Goal: Transaction & Acquisition: Purchase product/service

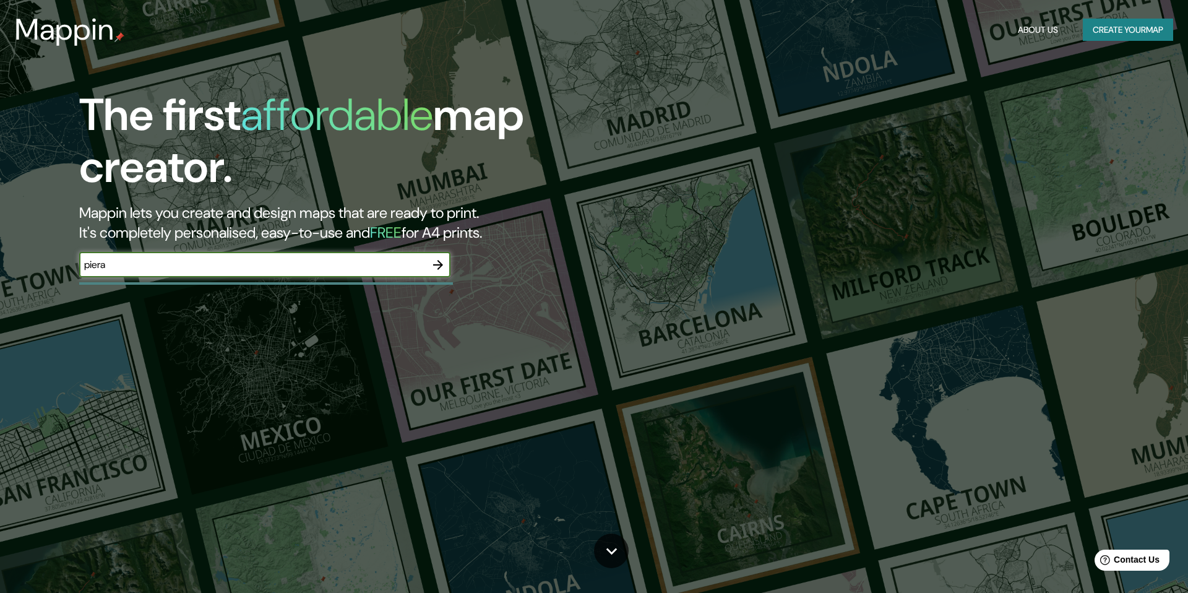
type input "piera"
click at [441, 267] on icon "button" at bounding box center [438, 264] width 15 height 15
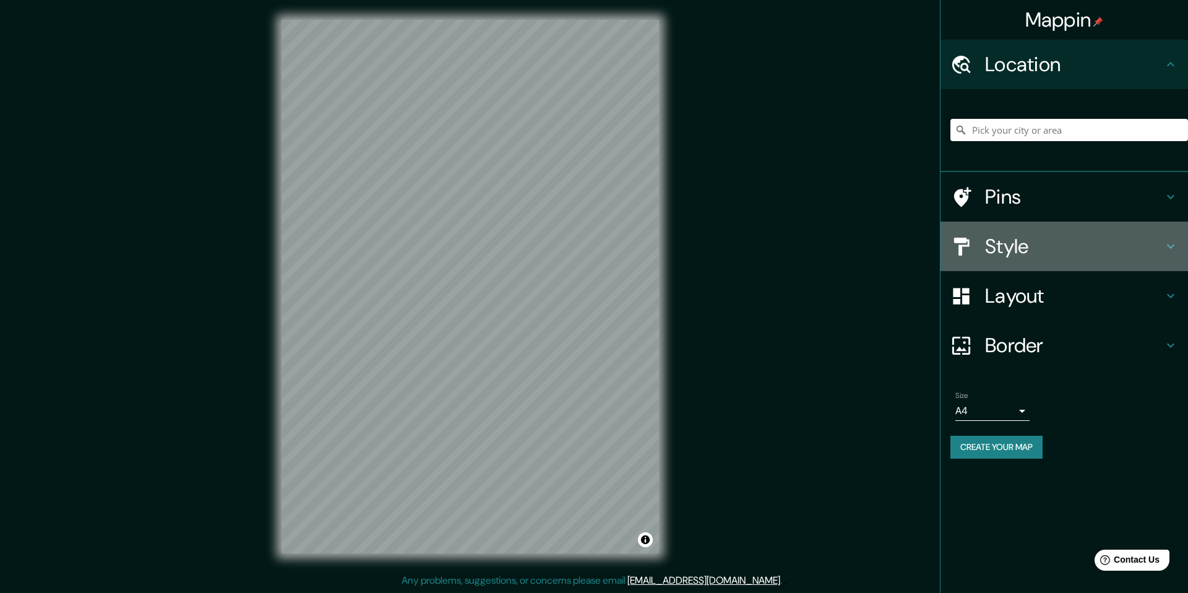
click at [1019, 254] on h4 "Style" at bounding box center [1074, 246] width 178 height 25
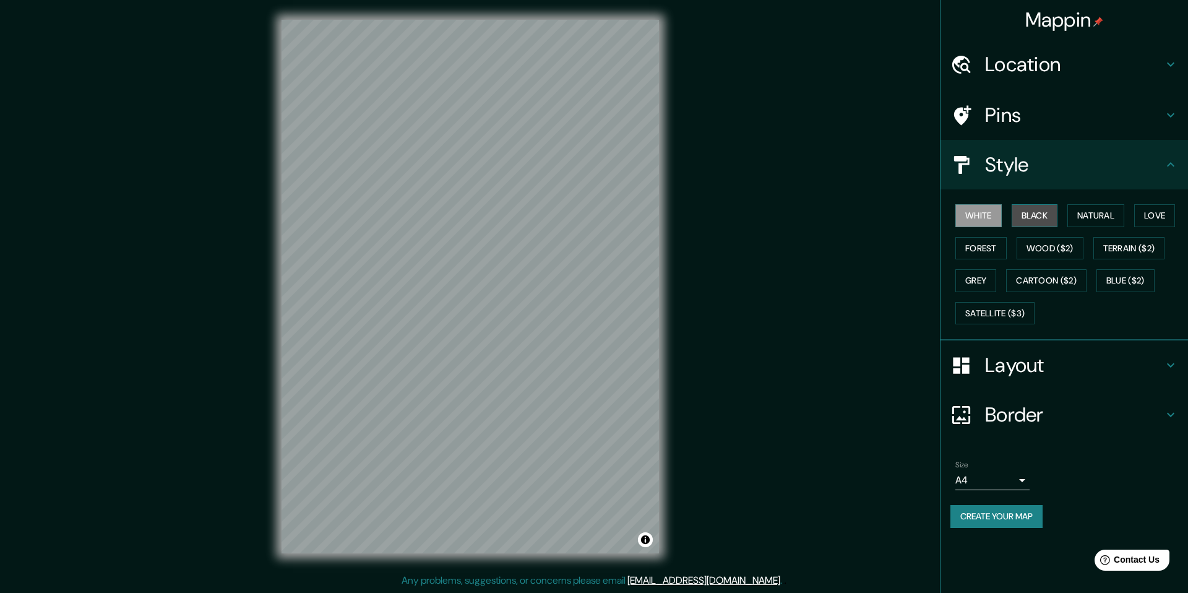
click at [1036, 220] on button "Black" at bounding box center [1034, 215] width 46 height 23
click at [1069, 221] on div "White Black Natural Love Forest Wood ($2) Terrain ($2) Grey Cartoon ($2) Blue (…" at bounding box center [1069, 264] width 238 height 130
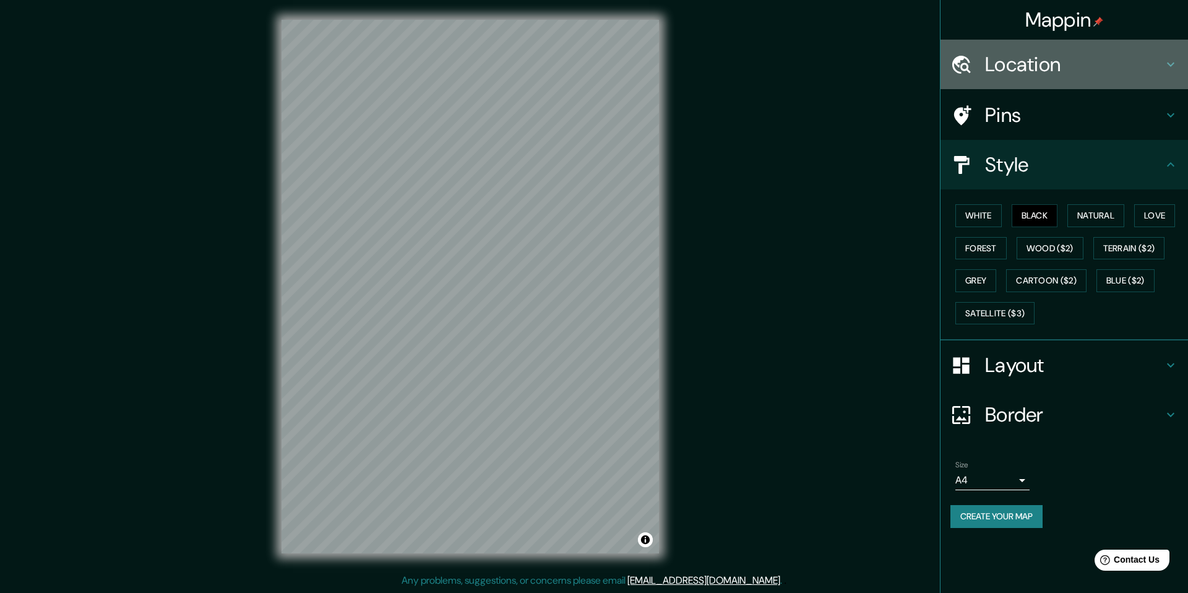
click at [991, 59] on h4 "Location" at bounding box center [1074, 64] width 178 height 25
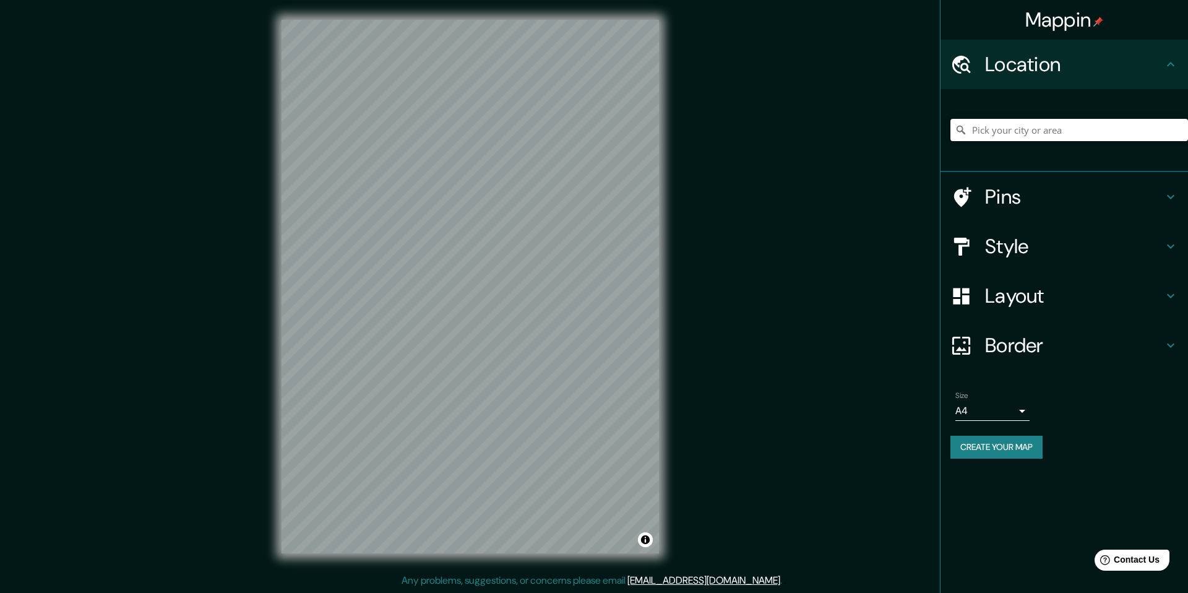
click at [1018, 135] on input "Pick your city or area" at bounding box center [1069, 130] width 238 height 22
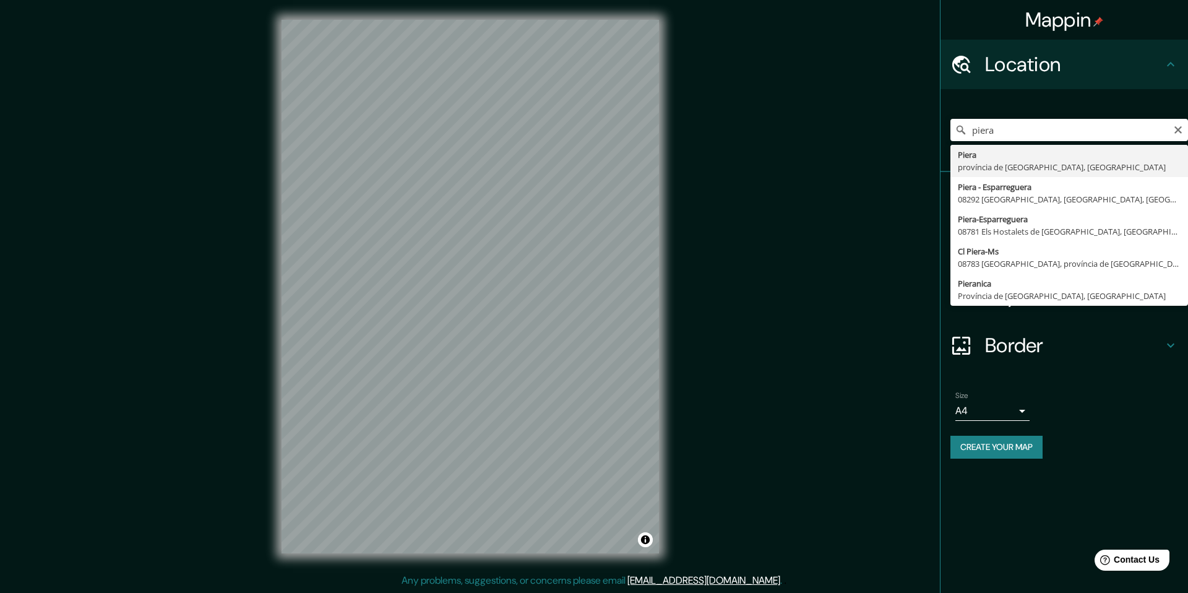
type input "[GEOGRAPHIC_DATA], [GEOGRAPHIC_DATA], [GEOGRAPHIC_DATA]"
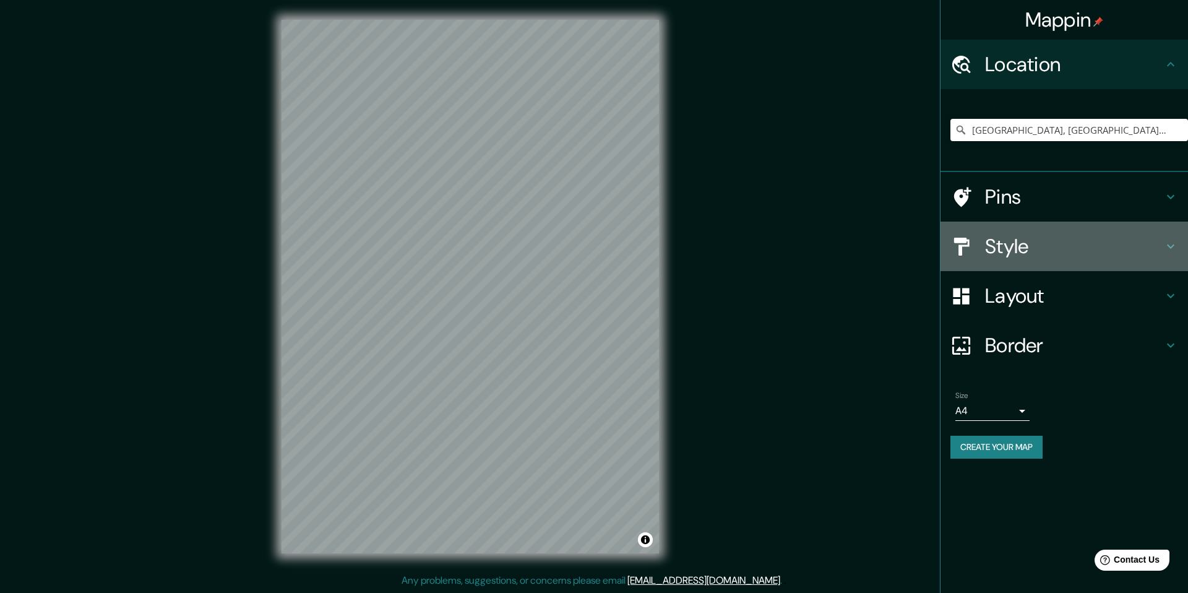
click at [1071, 249] on h4 "Style" at bounding box center [1074, 246] width 178 height 25
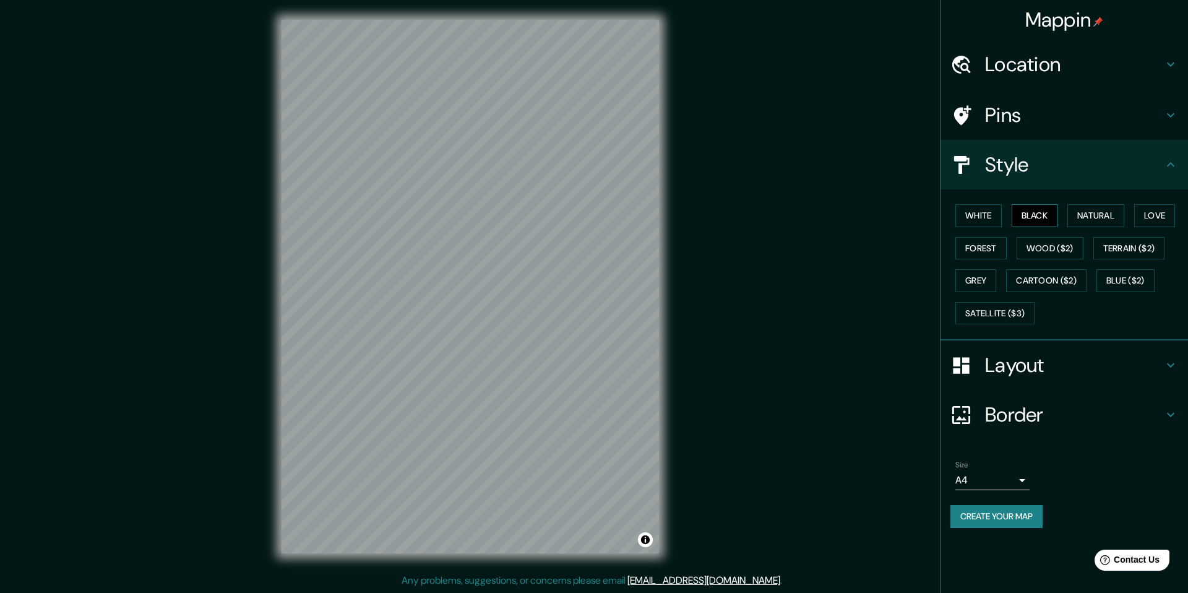
click at [1040, 215] on button "Black" at bounding box center [1034, 215] width 46 height 23
click at [976, 224] on button "White" at bounding box center [978, 215] width 46 height 23
click at [1101, 221] on button "Natural" at bounding box center [1095, 215] width 57 height 23
click at [1146, 220] on button "Love" at bounding box center [1154, 215] width 41 height 23
click at [987, 239] on button "Forest" at bounding box center [980, 248] width 51 height 23
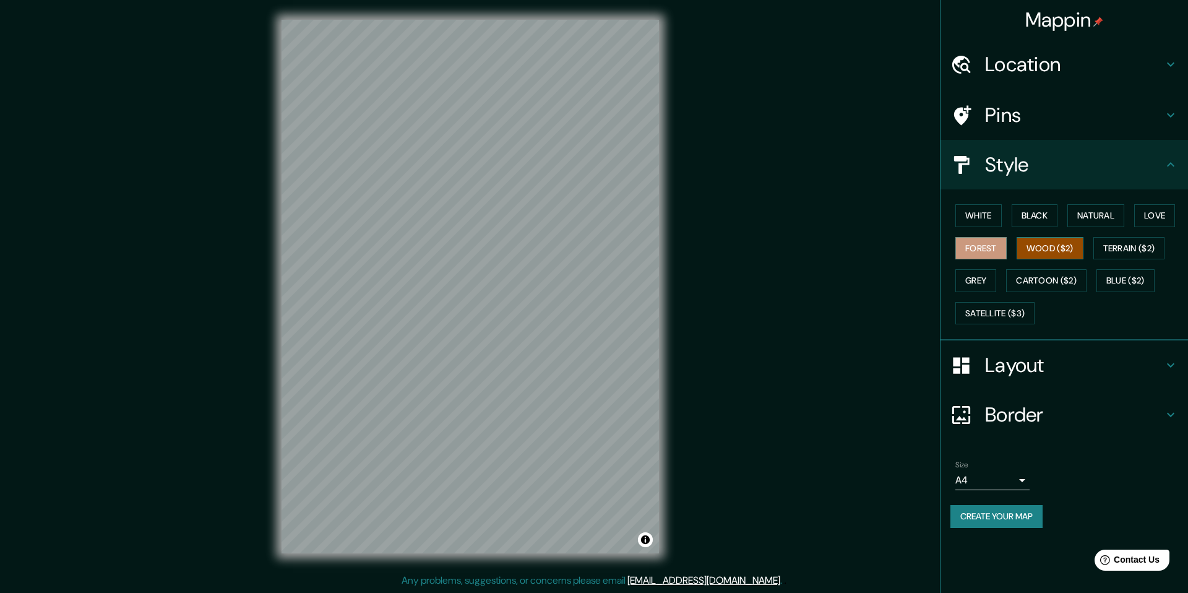
click at [1037, 251] on button "Wood ($2)" at bounding box center [1049, 248] width 67 height 23
click at [1117, 253] on button "Terrain ($2)" at bounding box center [1129, 248] width 72 height 23
click at [1121, 284] on button "Blue ($2)" at bounding box center [1125, 280] width 58 height 23
click at [1031, 283] on button "Cartoon ($2)" at bounding box center [1046, 280] width 80 height 23
click at [963, 288] on button "Grey" at bounding box center [975, 280] width 41 height 23
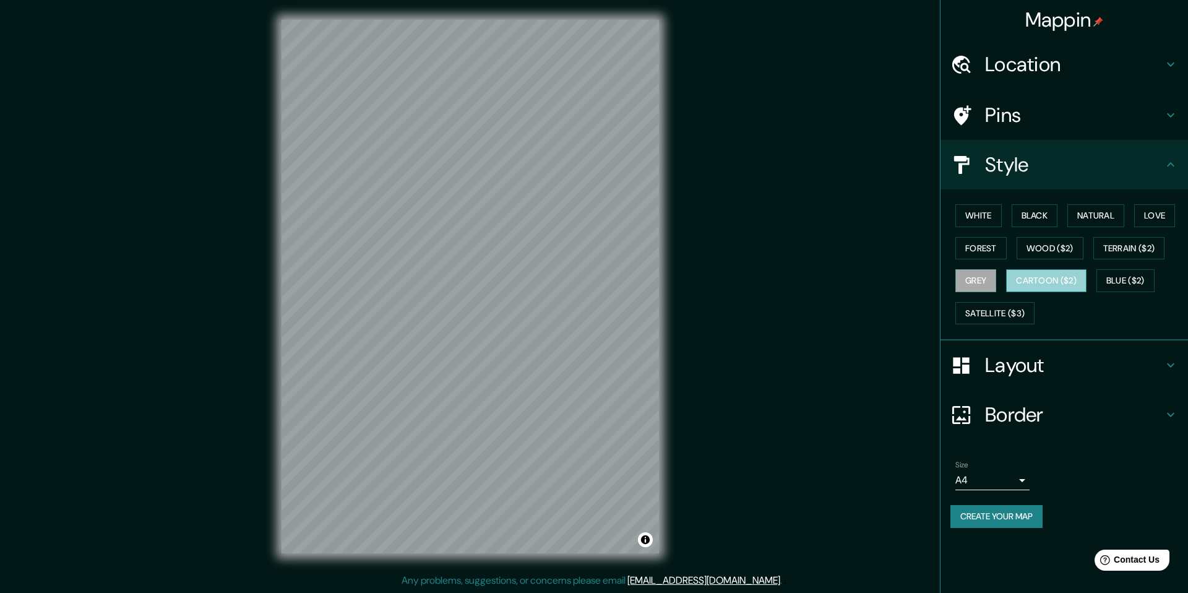
click at [1039, 282] on button "Cartoon ($2)" at bounding box center [1046, 280] width 80 height 23
click at [1013, 311] on button "Satellite ($3)" at bounding box center [994, 313] width 79 height 23
click at [1044, 215] on button "Black" at bounding box center [1034, 215] width 46 height 23
